Goal: Transaction & Acquisition: Purchase product/service

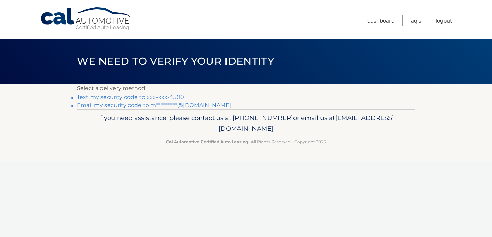
click at [135, 97] on link "Text my security code to xxx-xxx-4500" at bounding box center [130, 97] width 107 height 6
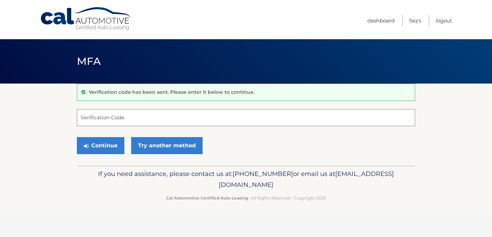
click at [128, 122] on input "Verification Code" at bounding box center [246, 117] width 338 height 17
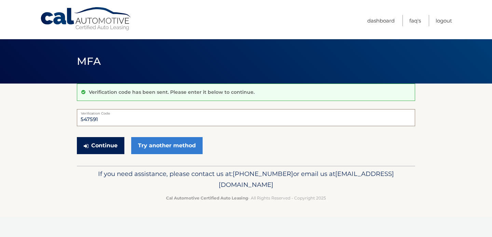
type input "547591"
click at [109, 140] on button "Continue" at bounding box center [100, 145] width 47 height 17
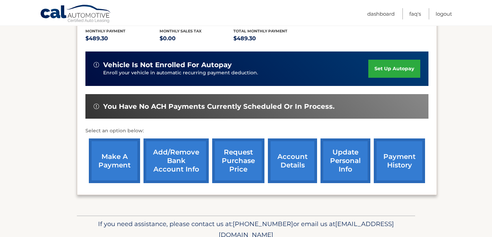
scroll to position [147, 0]
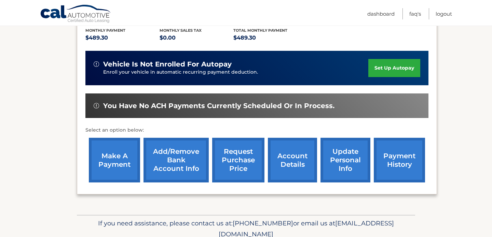
click at [102, 164] on link "make a payment" at bounding box center [114, 160] width 51 height 45
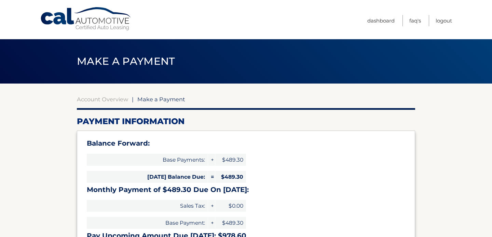
select select "ZjM0ZmE3M2EtZWE4Yi00YjU3LTlkNGYtZmZmNmRhOGVhMTAz"
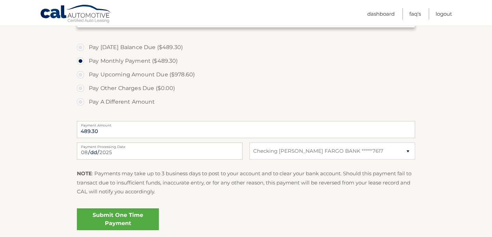
scroll to position [229, 0]
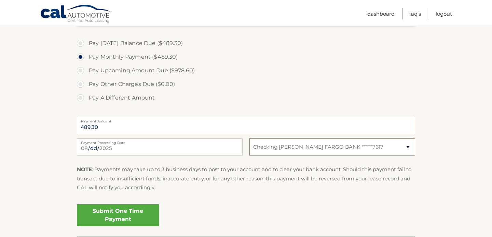
click at [307, 146] on select "Select Bank Account Checking [PERSON_NAME] FARGO BANK *****7617" at bounding box center [332, 147] width 166 height 17
click at [122, 213] on link "Submit One Time Payment" at bounding box center [118, 215] width 82 height 22
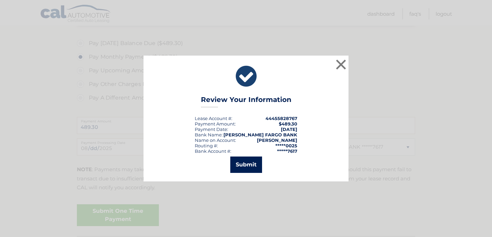
click at [246, 166] on button "Submit" at bounding box center [246, 165] width 32 height 16
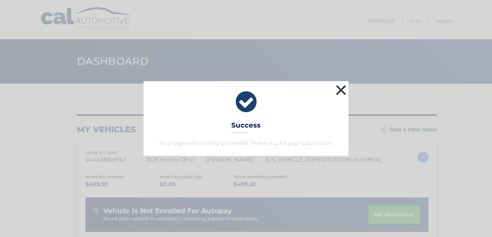
click at [339, 91] on button "×" at bounding box center [341, 90] width 14 height 14
